Goal: Task Accomplishment & Management: Use online tool/utility

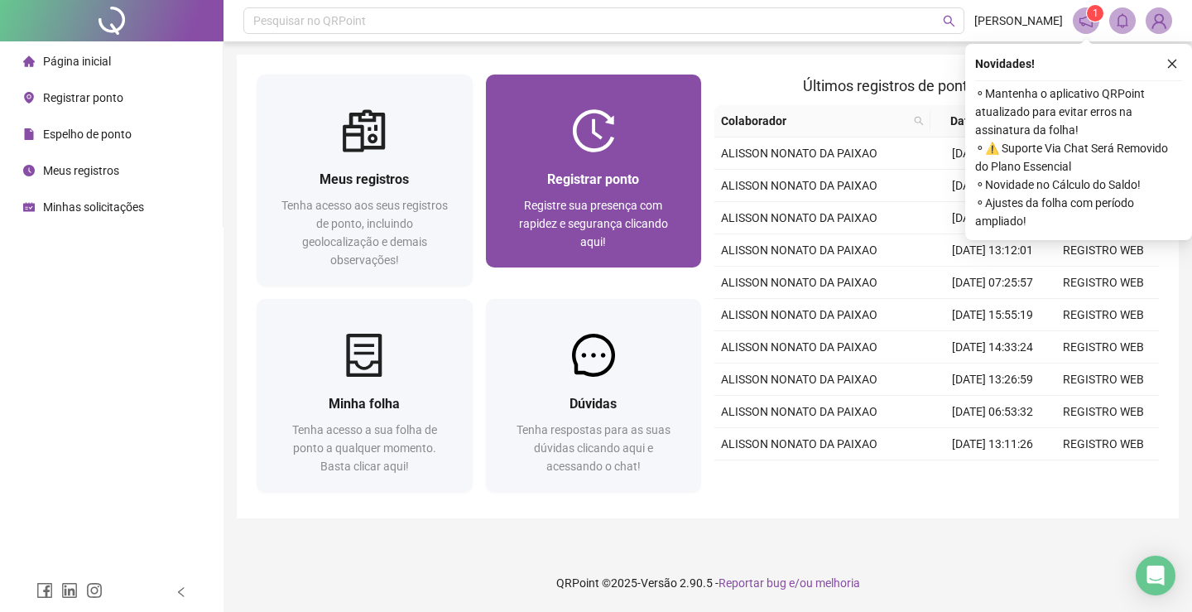
click at [532, 182] on div "Registrar ponto" at bounding box center [594, 179] width 176 height 21
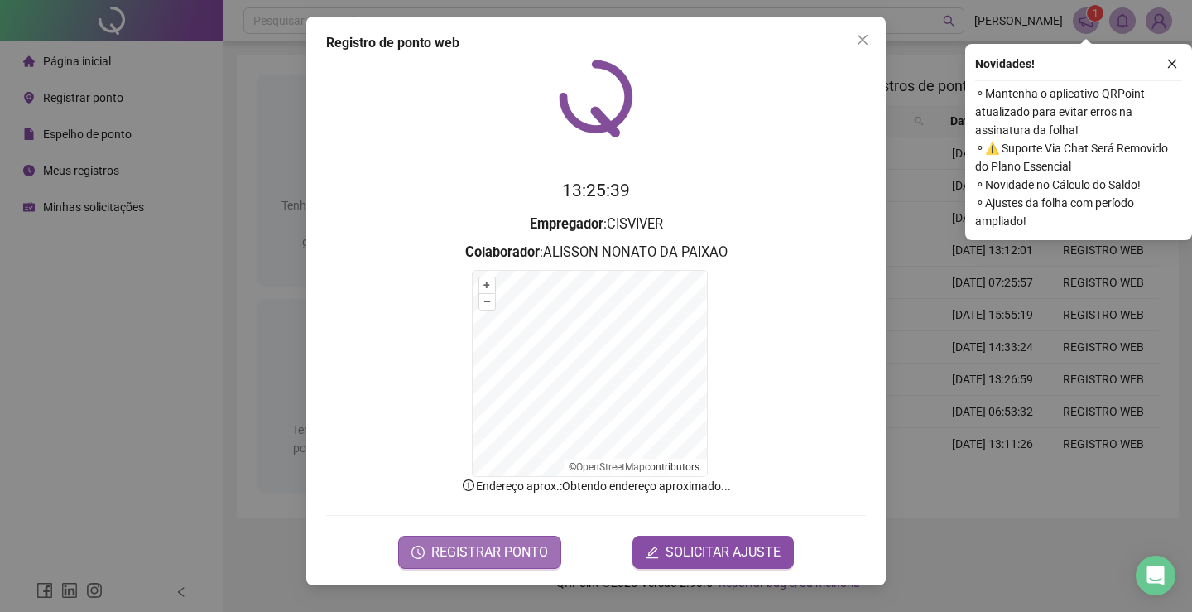
click at [507, 546] on span "REGISTRAR PONTO" at bounding box center [489, 552] width 117 height 20
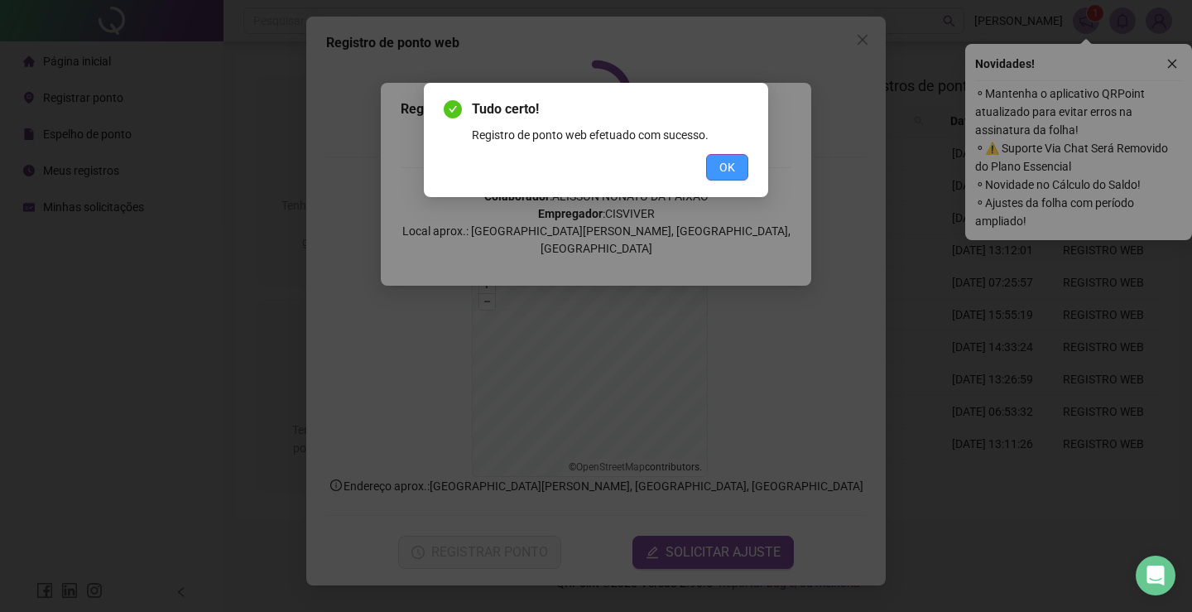
click at [737, 160] on button "OK" at bounding box center [727, 167] width 42 height 26
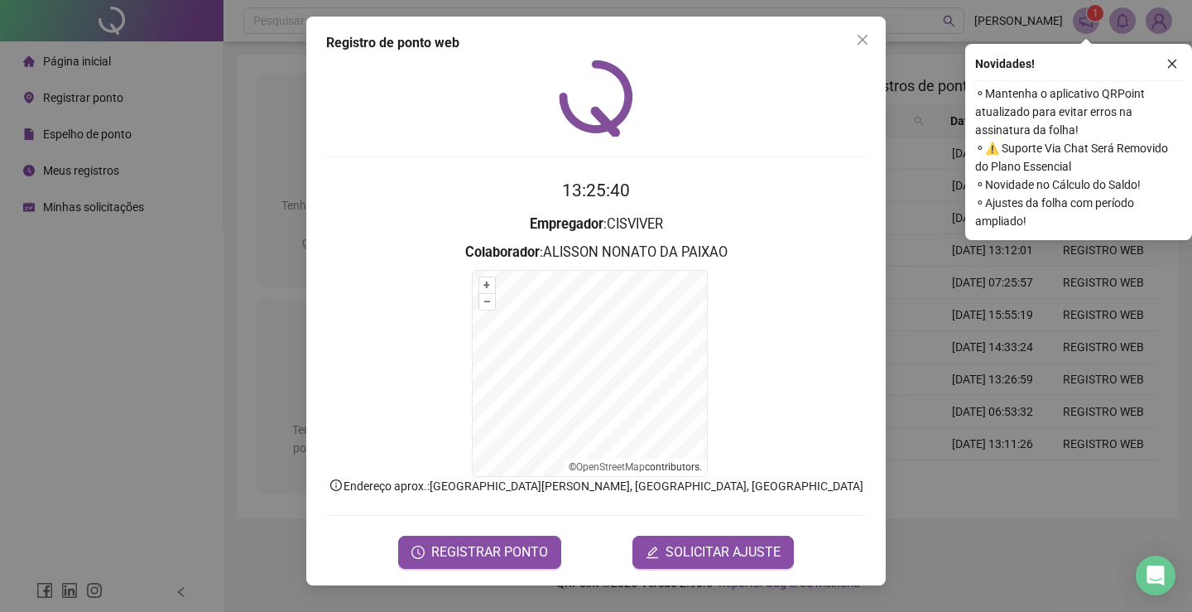
click at [861, 41] on icon "close" at bounding box center [863, 40] width 10 height 10
